Goal: Transaction & Acquisition: Purchase product/service

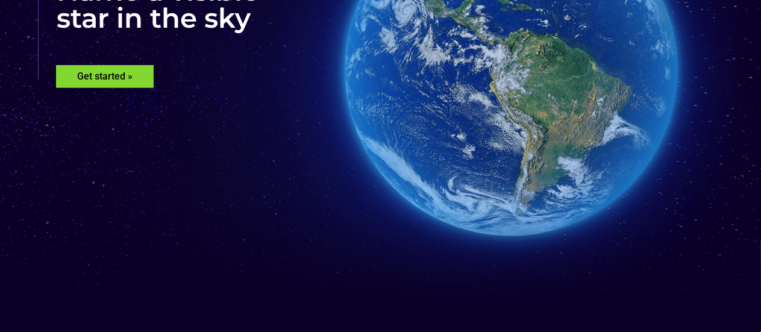
scroll to position [221, 0]
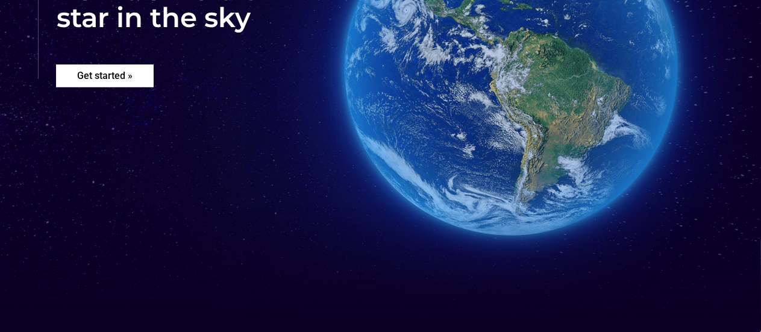
click at [111, 81] on rs-layer "Get started »" at bounding box center [105, 76] width 98 height 23
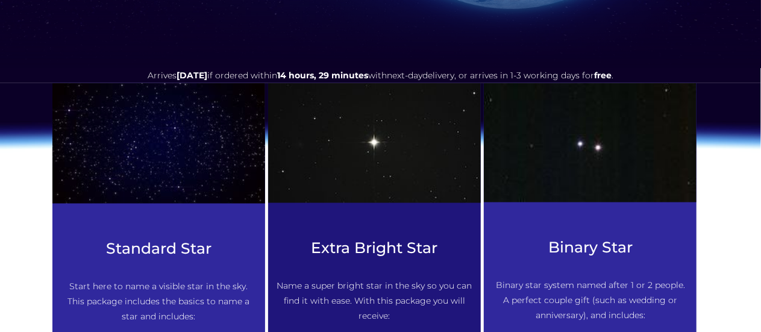
scroll to position [491, 0]
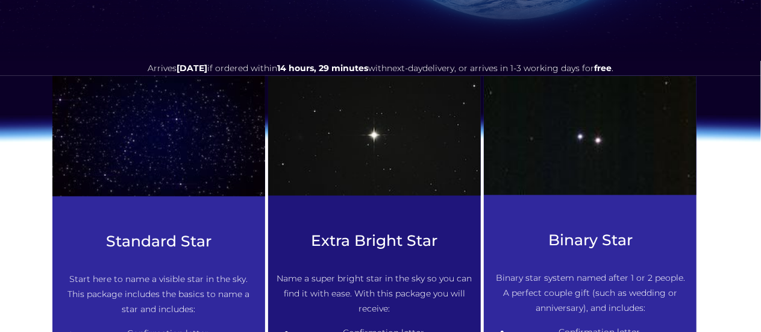
click at [227, 177] on img at bounding box center [159, 136] width 234 height 133
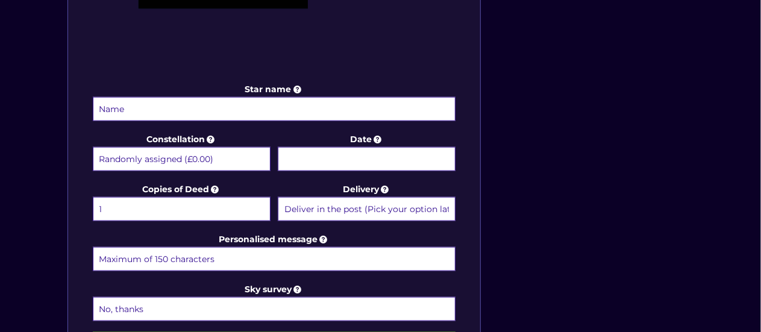
scroll to position [567, 0]
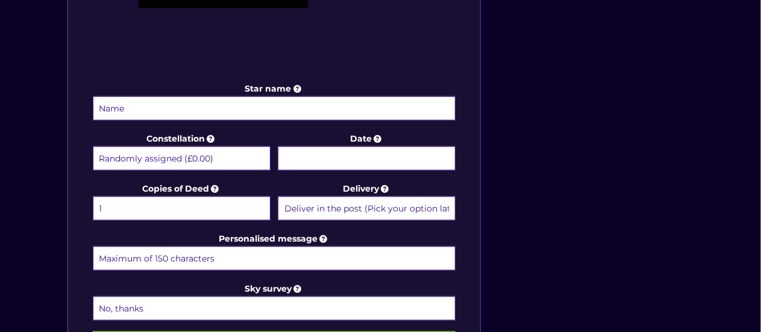
click at [221, 109] on input "Star name" at bounding box center [274, 108] width 363 height 24
type input "[PERSON_NAME]"
click at [192, 159] on select "Randomly assigned (£0.00) Aquarius - 20 Jan - 18 Feb (+£9.99) Aries - 21 Mar - …" at bounding box center [182, 158] width 178 height 24
select select "Andromeda - For the princess (+£9.99)"
click at [93, 146] on select "Randomly assigned (£0.00) Aquarius - 20 Jan - 18 Feb (+£9.99) Aries - 21 Mar - …" at bounding box center [182, 158] width 178 height 24
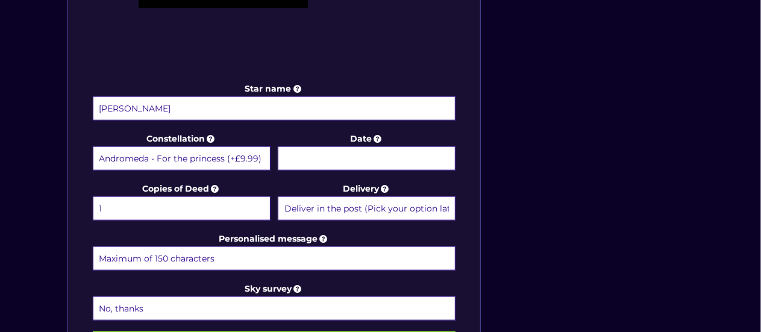
click at [245, 160] on select "Randomly assigned (£0.00) Aquarius - 20 Jan - 18 Feb (+£9.99) Aries - 21 Mar - …" at bounding box center [182, 158] width 178 height 24
click at [93, 146] on select "Randomly assigned (£0.00) Aquarius - 20 Jan - 18 Feb (+£9.99) Aries - 21 Mar - …" at bounding box center [182, 158] width 178 height 24
click at [343, 160] on input "Date" at bounding box center [367, 158] width 178 height 24
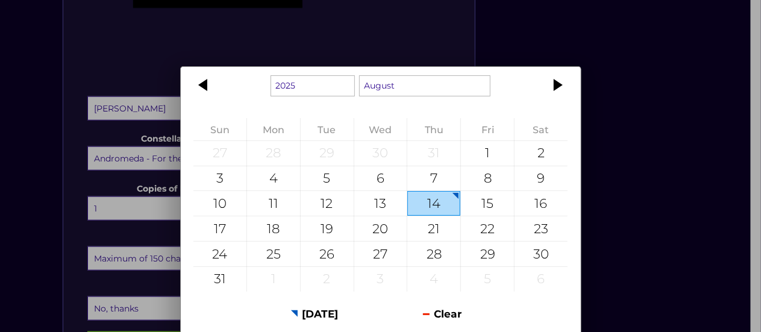
click at [217, 46] on div "1925 1926 1927 1928 1929 1930 1931 1932 1933 1934 1935 1936 1937 1938 1939 1940…" at bounding box center [380, 166] width 761 height 332
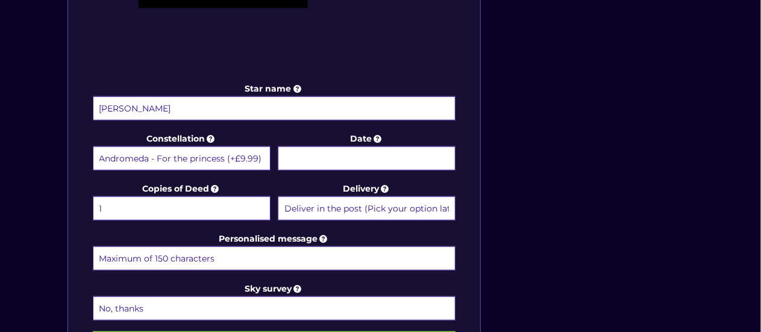
click at [348, 155] on input "Date" at bounding box center [367, 158] width 178 height 24
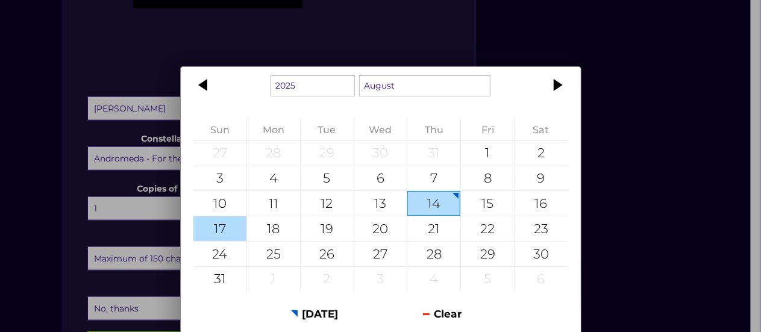
click at [208, 227] on div "17" at bounding box center [220, 228] width 53 height 25
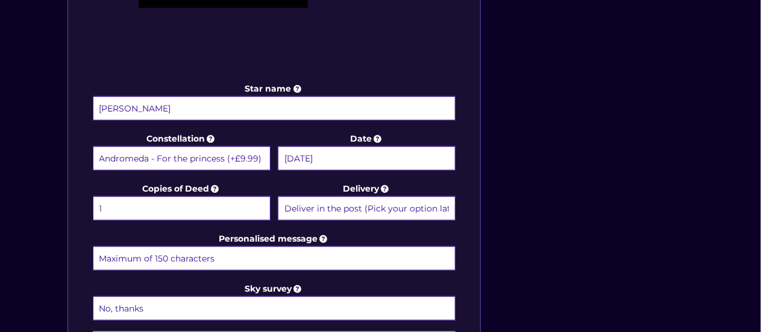
click at [382, 162] on body "Free delivery 💫 Next day FREE on £59+ Name a Star FAQs Contact Us 0 Buy now Cho…" at bounding box center [380, 130] width 761 height 1395
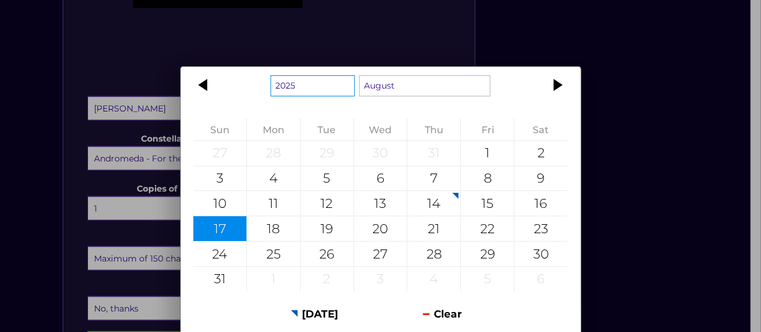
click at [304, 78] on select "1925 1926 1927 1928 1929 1930 1931 1932 1933 1934 1935 1936 1937 1938 1939 1940…" at bounding box center [313, 85] width 84 height 21
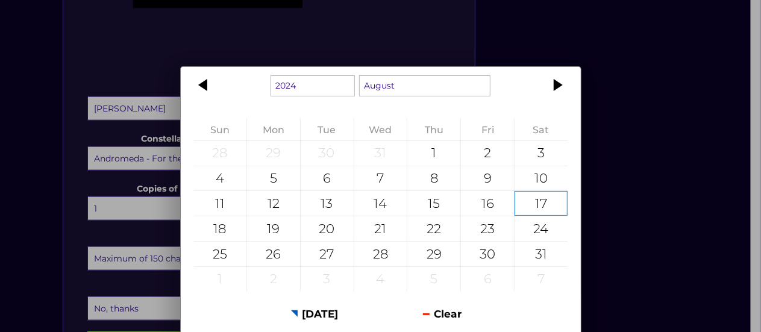
click at [318, 88] on select "1924 1925 1926 1927 1928 1929 1930 1931 1932 1933 1934 1935 1936 1937 1938 1939…" at bounding box center [313, 85] width 84 height 21
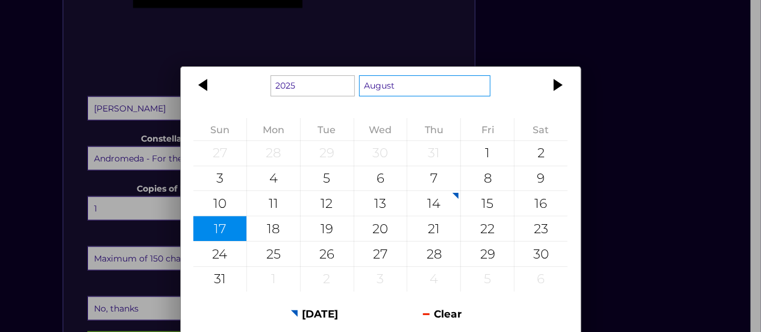
click at [415, 93] on select "January February March April May June July August September October November De…" at bounding box center [424, 85] width 131 height 21
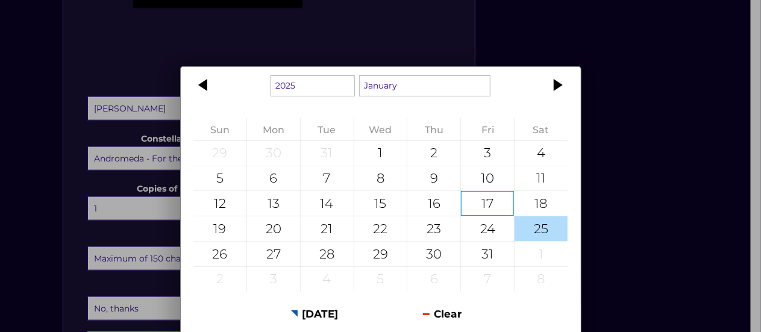
click at [541, 222] on div "25" at bounding box center [541, 228] width 53 height 25
type input "[DATE]"
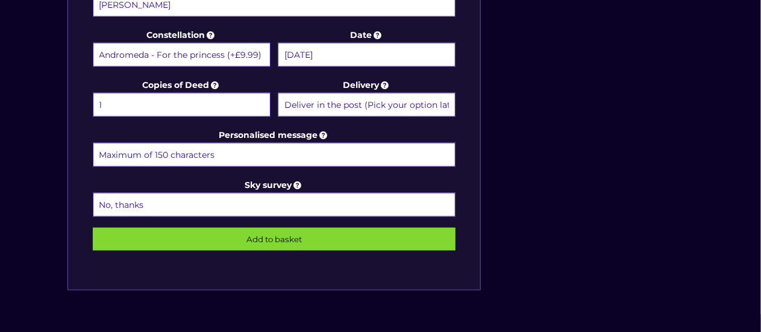
scroll to position [669, 0]
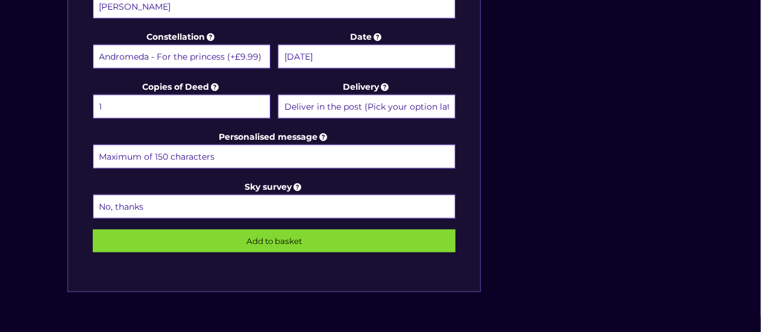
click at [220, 103] on select "1 2 (+£4.99) 3 (+£9.49) 4 (+£13.99) 5 (+£18.49) 6 (+£22.99) 7 (+£27.49) 8 (+£31…" at bounding box center [182, 107] width 178 height 24
click at [290, 149] on input "Personalised message" at bounding box center [274, 157] width 363 height 24
click at [147, 148] on input "how sentimentals that got you a whole ass star" at bounding box center [274, 157] width 363 height 24
type input "how sentimentals that got you a whole ass star"
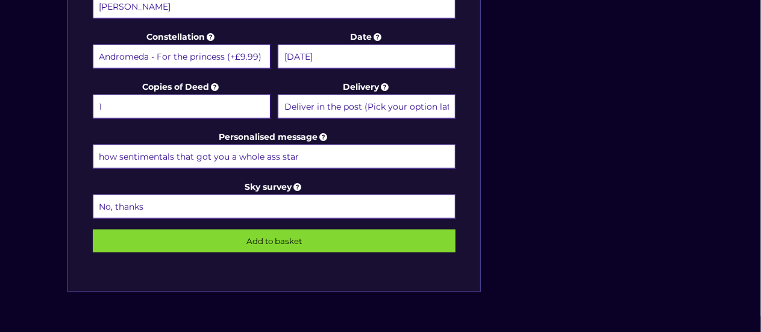
click at [129, 203] on select "No, thanks 1 (+£6.99) 2 (+£11.99) 3 (+£16.99) 4 (+£21.99) 5 (+£26.99) 6 (+£31.9…" at bounding box center [274, 207] width 363 height 24
click at [130, 199] on select "No, thanks 1 (+£6.99) 2 (+£11.99) 3 (+£16.99) 4 (+£21.99) 5 (+£26.99) 6 (+£31.9…" at bounding box center [274, 207] width 363 height 24
click at [172, 234] on input "Add to basket" at bounding box center [274, 241] width 363 height 23
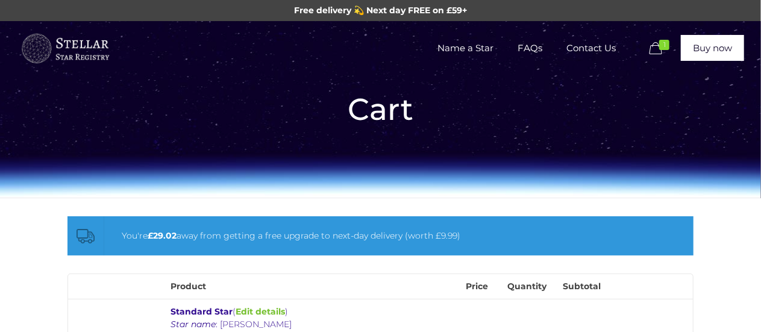
scroll to position [1, 0]
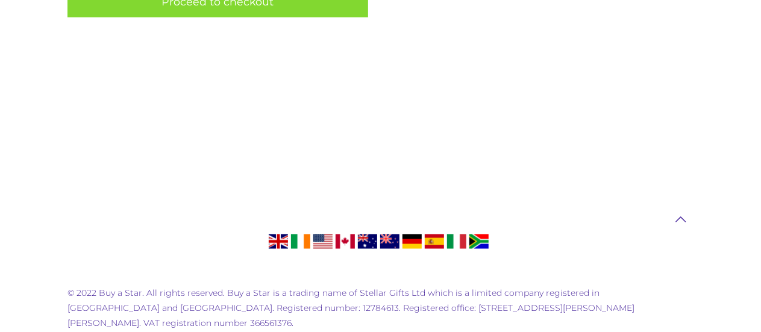
scroll to position [862, 0]
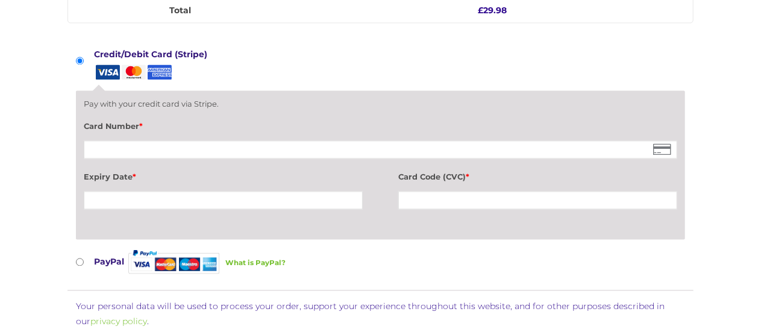
scroll to position [1103, 0]
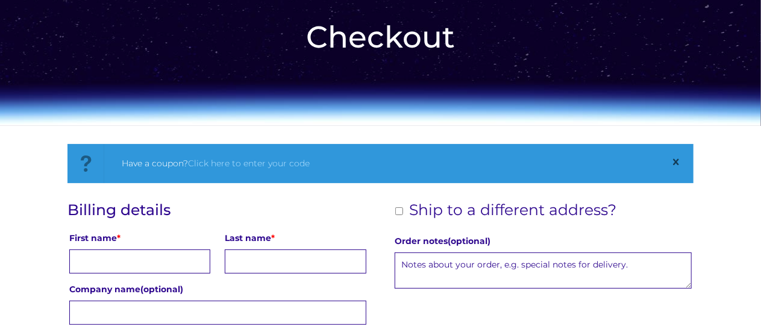
scroll to position [201, 0]
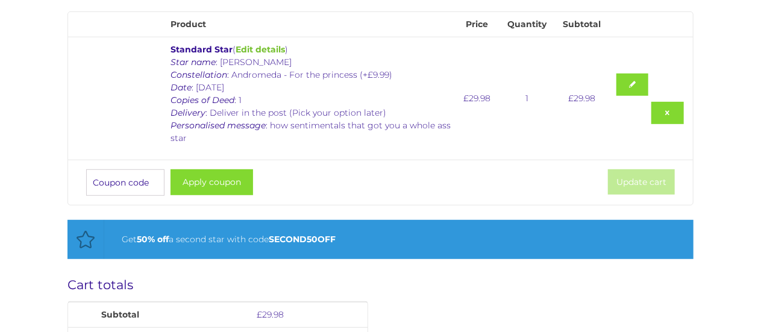
scroll to position [262, 0]
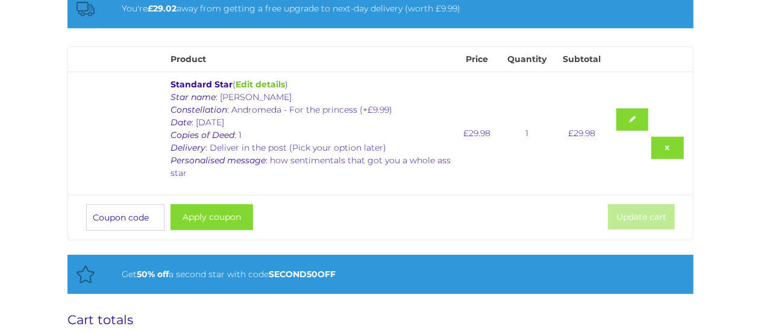
scroll to position [230, 0]
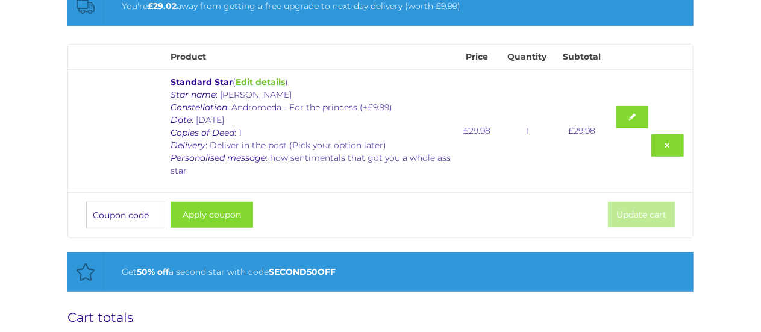
click at [272, 78] on link "Edit details" at bounding box center [260, 82] width 49 height 11
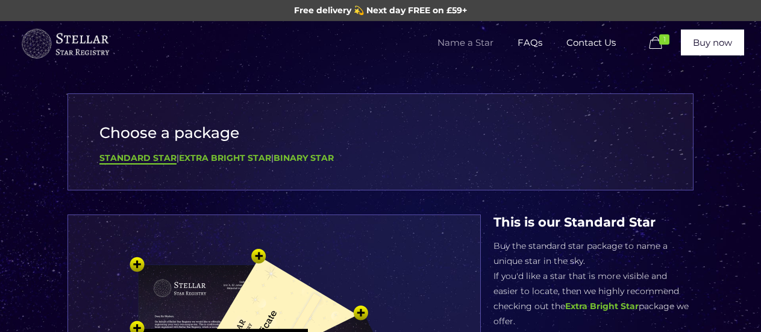
select select "Andromeda - For the princess (+£9.99)"
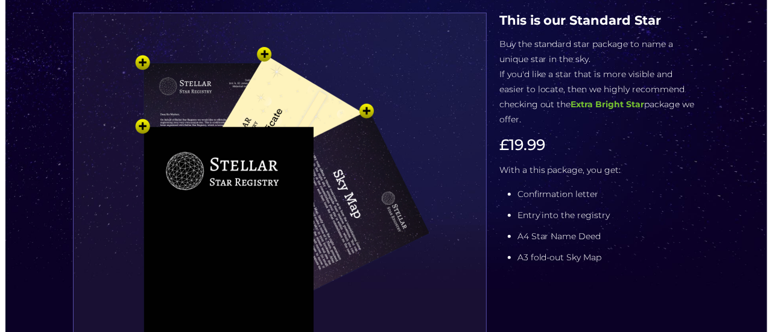
scroll to position [197, 0]
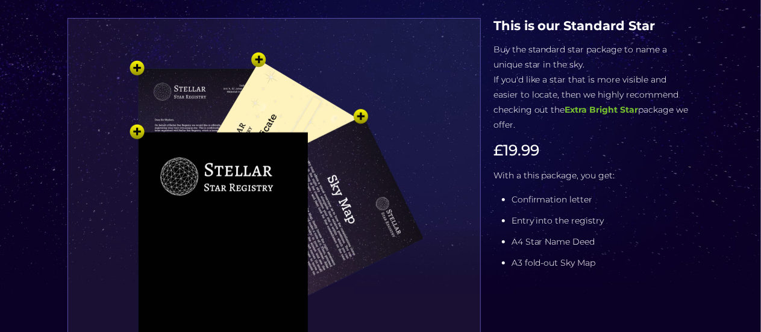
click at [262, 58] on img at bounding box center [274, 248] width 362 height 398
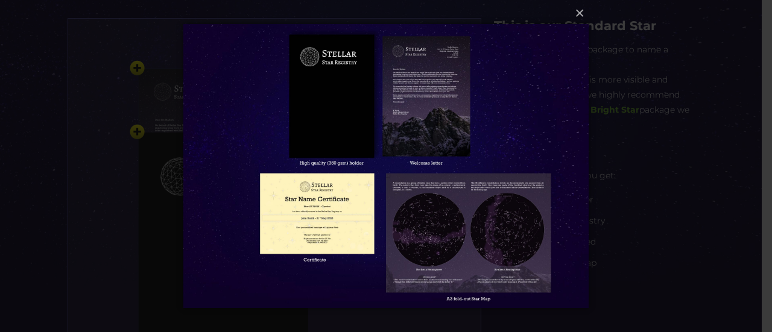
click at [442, 116] on img at bounding box center [386, 166] width 406 height 332
click at [424, 95] on img at bounding box center [386, 166] width 406 height 332
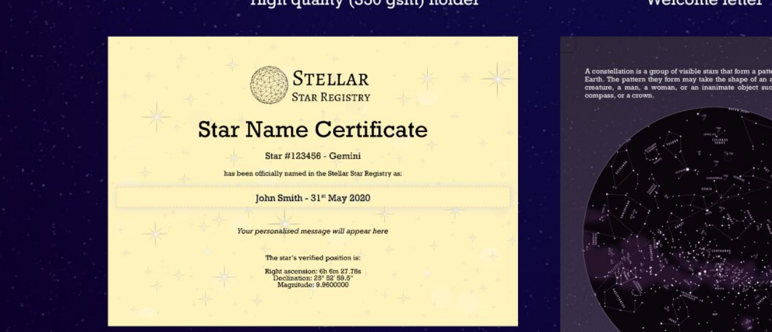
click at [376, 201] on img at bounding box center [386, 166] width 406 height 332
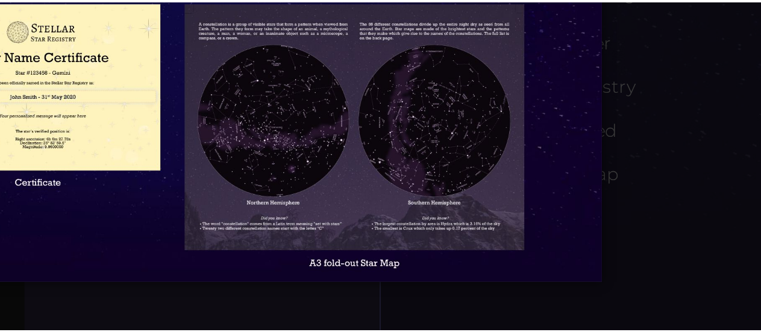
scroll to position [204, 0]
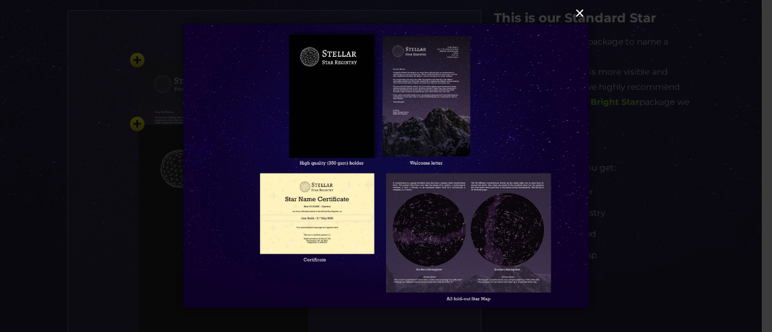
click at [577, 17] on button "×" at bounding box center [386, 13] width 406 height 27
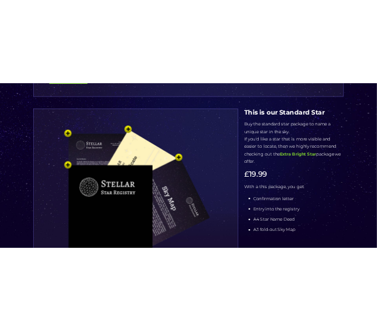
scroll to position [250, 0]
